Goal: Task Accomplishment & Management: Use online tool/utility

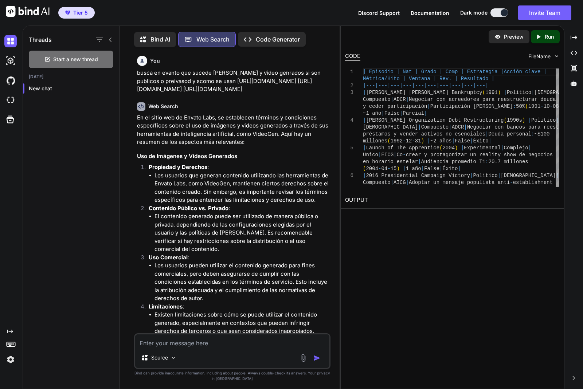
scroll to position [4, 0]
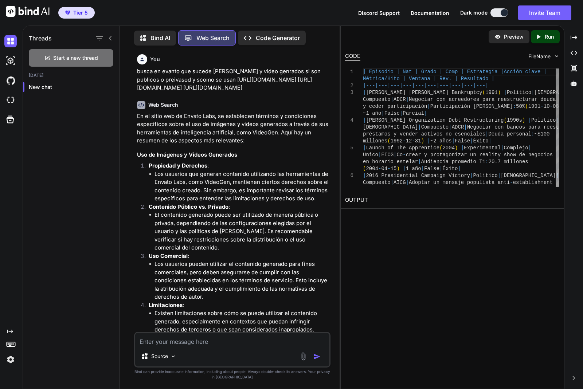
click at [494, 105] on div "| Episodio | Nat | Grado | Comp | Estrategia | Acción clave | Métrica/Hito | Ve…" at bounding box center [461, 189] width 196 height 242
type textarea "| Episodio | Nat | Grado | Comp | Estrategia | Acción clave | Métrica/Hito | Ve…"
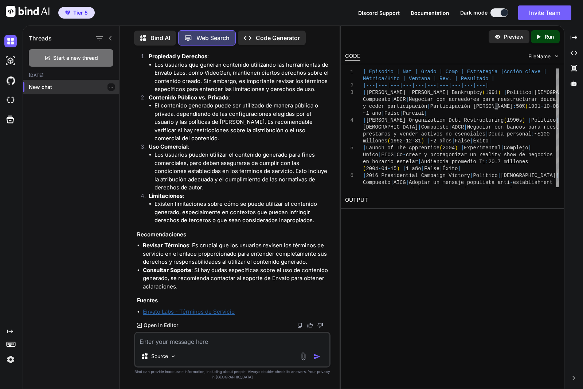
click at [110, 85] on icon "button" at bounding box center [111, 87] width 4 height 4
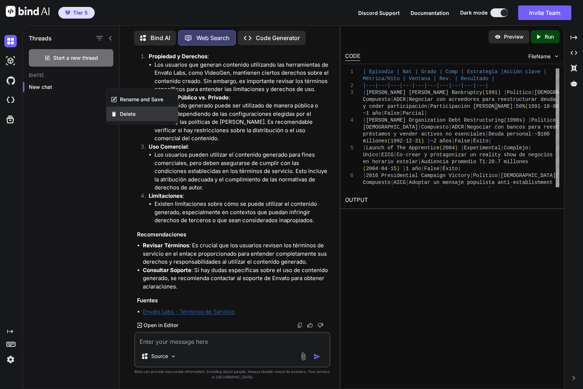
click at [130, 115] on span "Delete" at bounding box center [128, 113] width 16 height 7
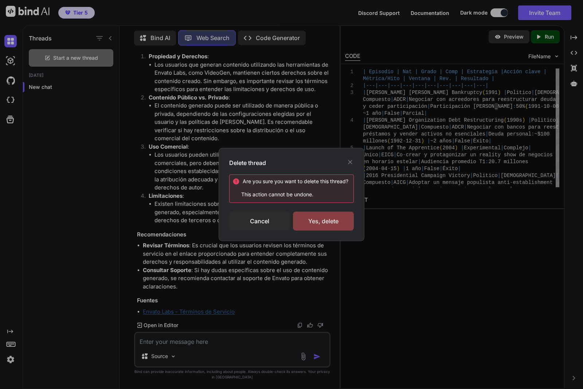
click at [343, 221] on div "Yes, delete" at bounding box center [323, 221] width 61 height 19
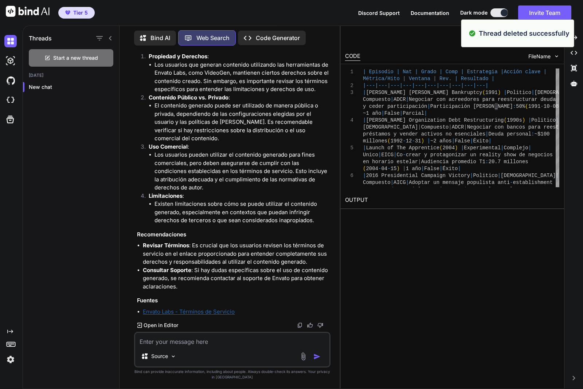
type textarea "x"
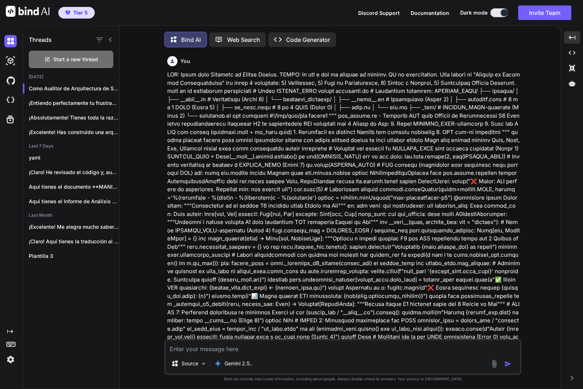
scroll to position [6313, 0]
